Goal: Information Seeking & Learning: Learn about a topic

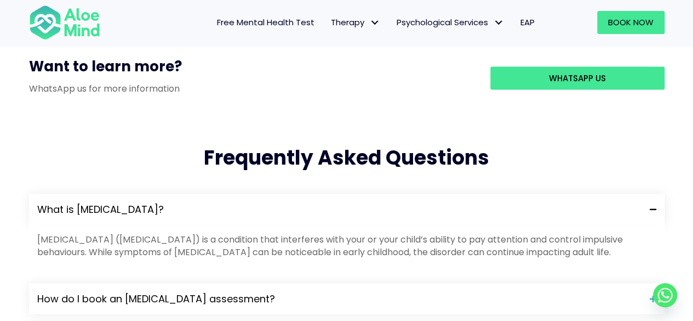
scroll to position [1041, 0]
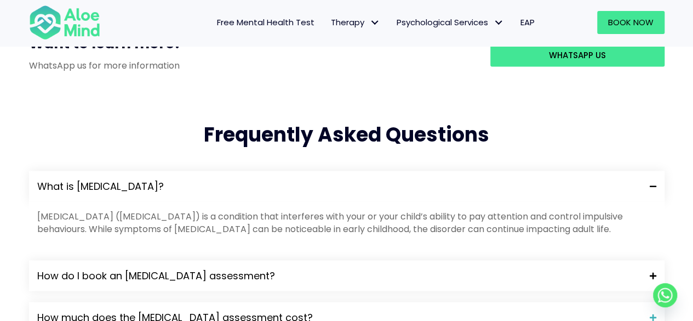
click at [522, 260] on div "How do I book an [MEDICAL_DATA] assessment?" at bounding box center [347, 275] width 636 height 31
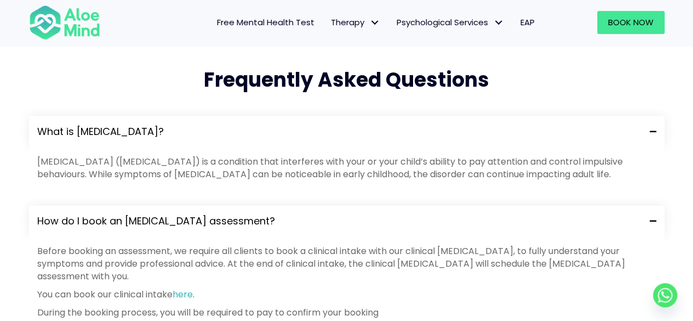
scroll to position [1206, 0]
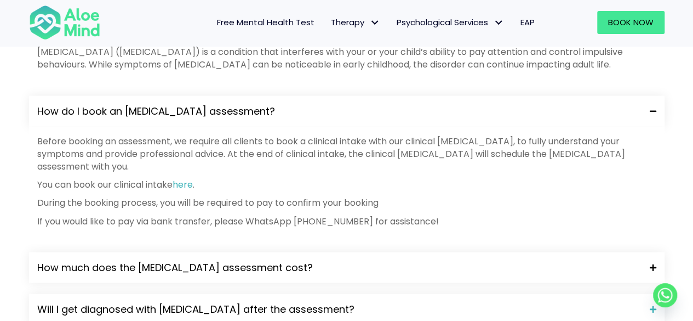
click at [523, 252] on div "How much does the [MEDICAL_DATA] assessment cost?" at bounding box center [347, 267] width 636 height 31
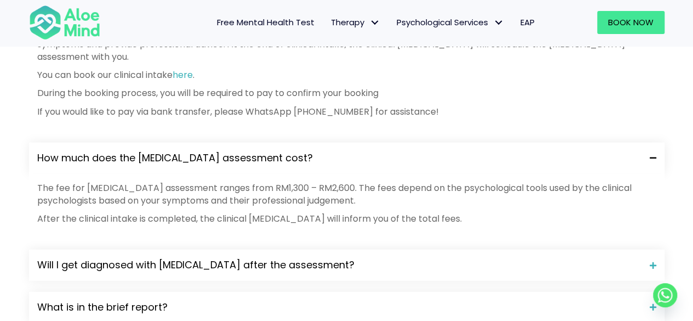
scroll to position [1370, 0]
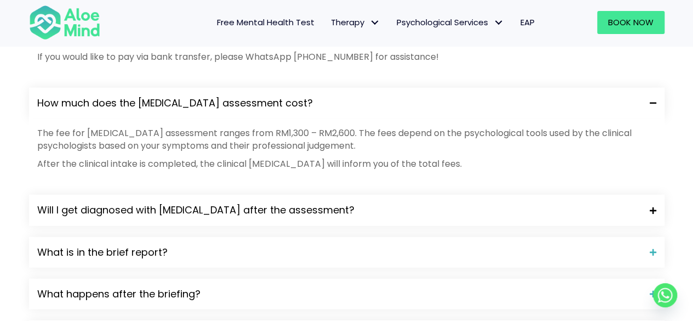
click at [448, 203] on span "Will I get diagnosed with [MEDICAL_DATA] after the assessment?" at bounding box center [339, 210] width 604 height 14
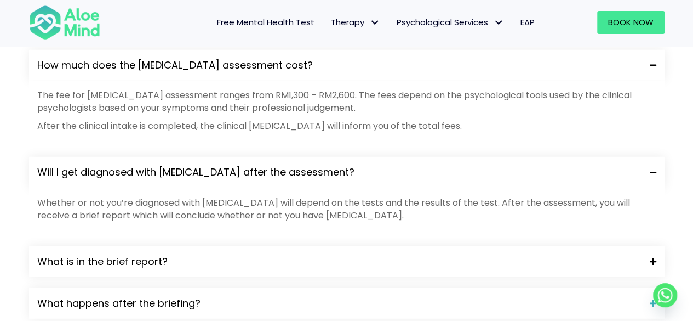
scroll to position [1425, 0]
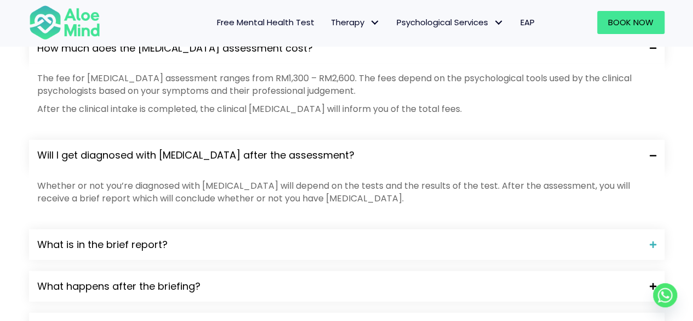
click at [426, 279] on span "What happens after the briefing?" at bounding box center [339, 286] width 604 height 14
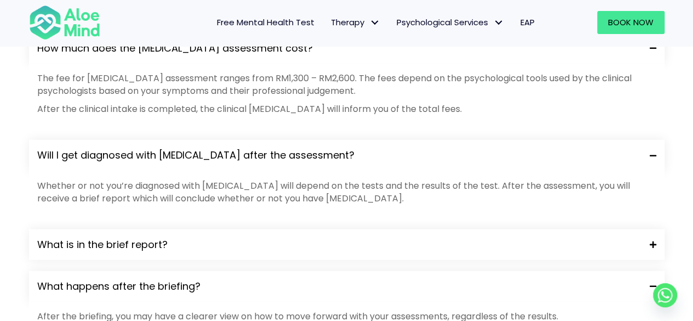
click at [455, 237] on span "What is in the brief report?" at bounding box center [339, 244] width 604 height 14
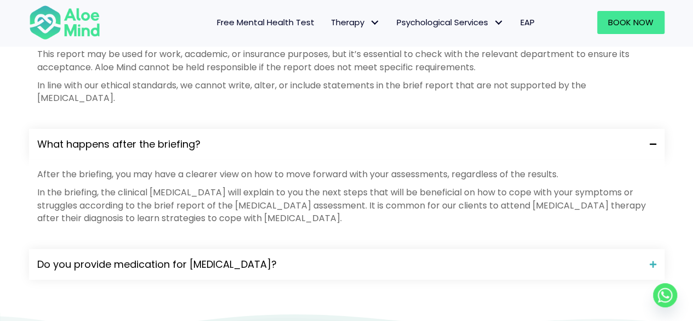
scroll to position [1699, 0]
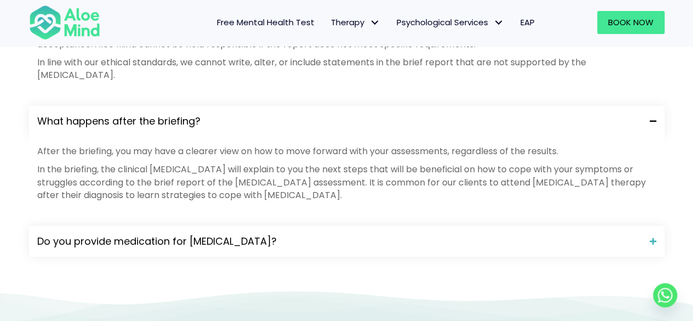
click at [456, 226] on div "Do you provide medication for [MEDICAL_DATA]?" at bounding box center [347, 241] width 636 height 31
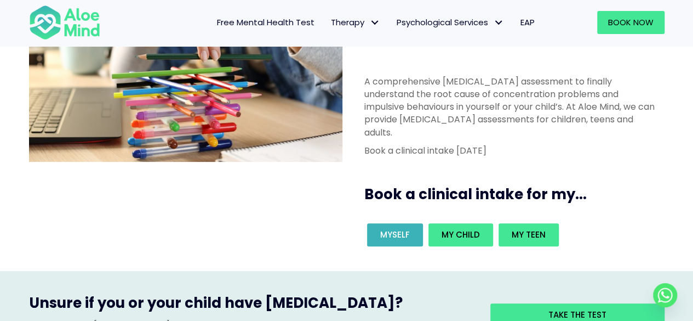
scroll to position [0, 0]
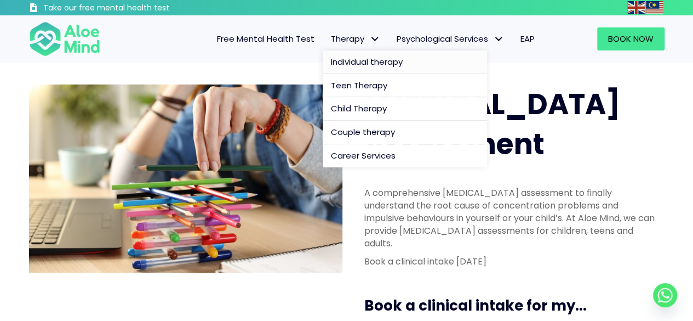
click at [368, 58] on span "Individual therapy" at bounding box center [367, 62] width 72 height 12
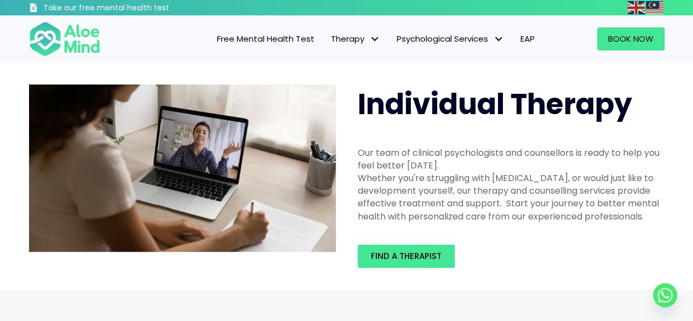
click at [623, 51] on div "Book Now" at bounding box center [609, 38] width 133 height 45
click at [620, 47] on link "Book Now" at bounding box center [630, 38] width 67 height 23
